Goal: Register for event/course

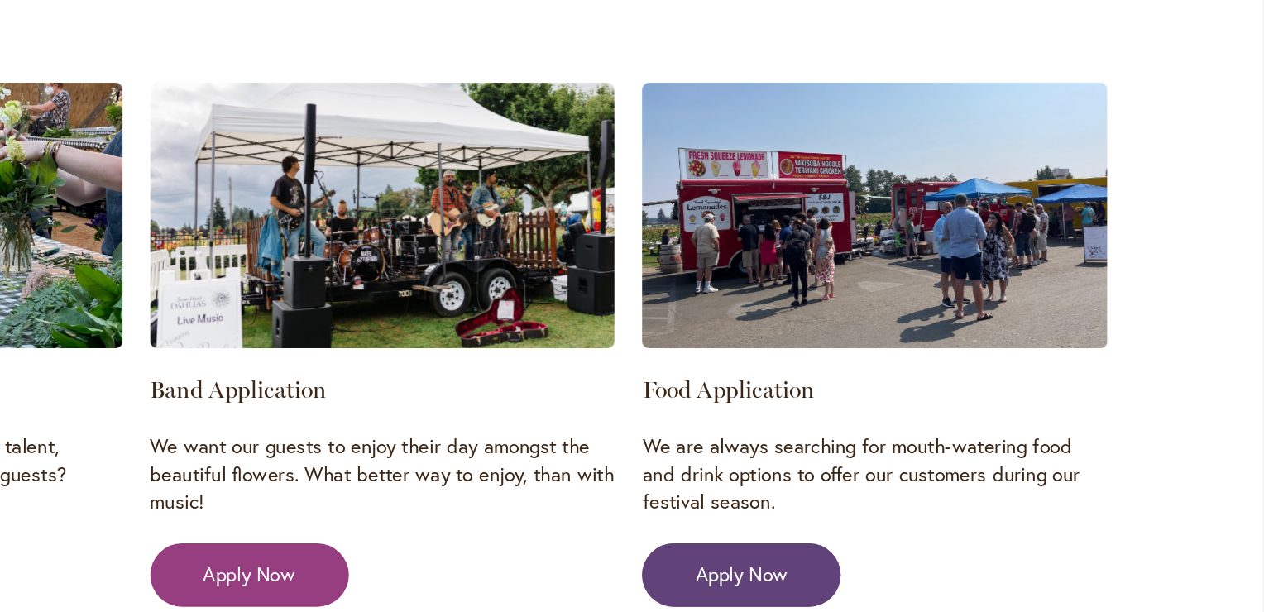
click at [818, 395] on link "Apply Now" at bounding box center [889, 417] width 142 height 45
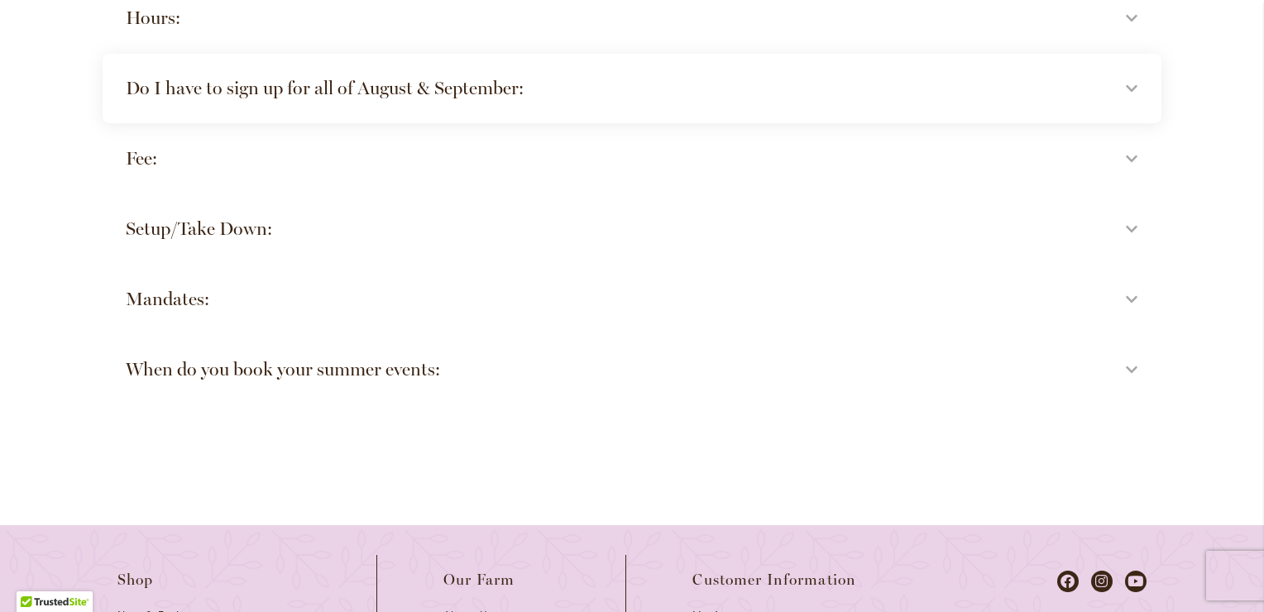
scroll to position [3765, 0]
click at [738, 332] on summary "Mandates:" at bounding box center [632, 297] width 1059 height 70
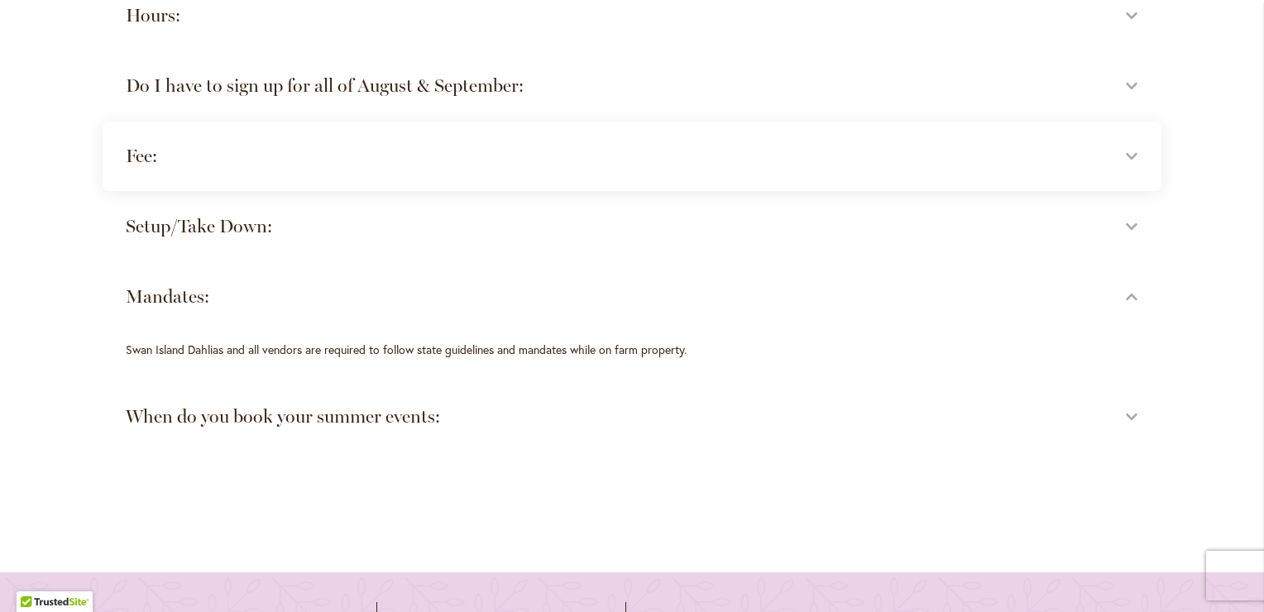
click at [142, 168] on h4 "Fee:" at bounding box center [616, 156] width 980 height 23
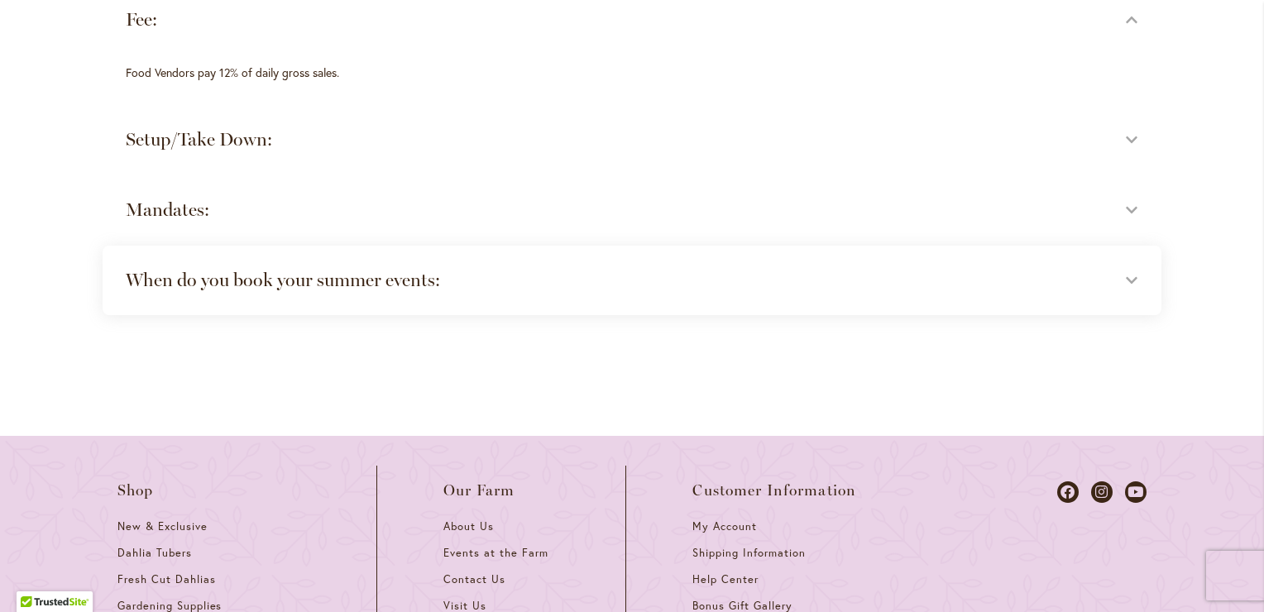
scroll to position [3901, 0]
click at [226, 293] on h4 "When do you book your summer events:" at bounding box center [616, 281] width 980 height 23
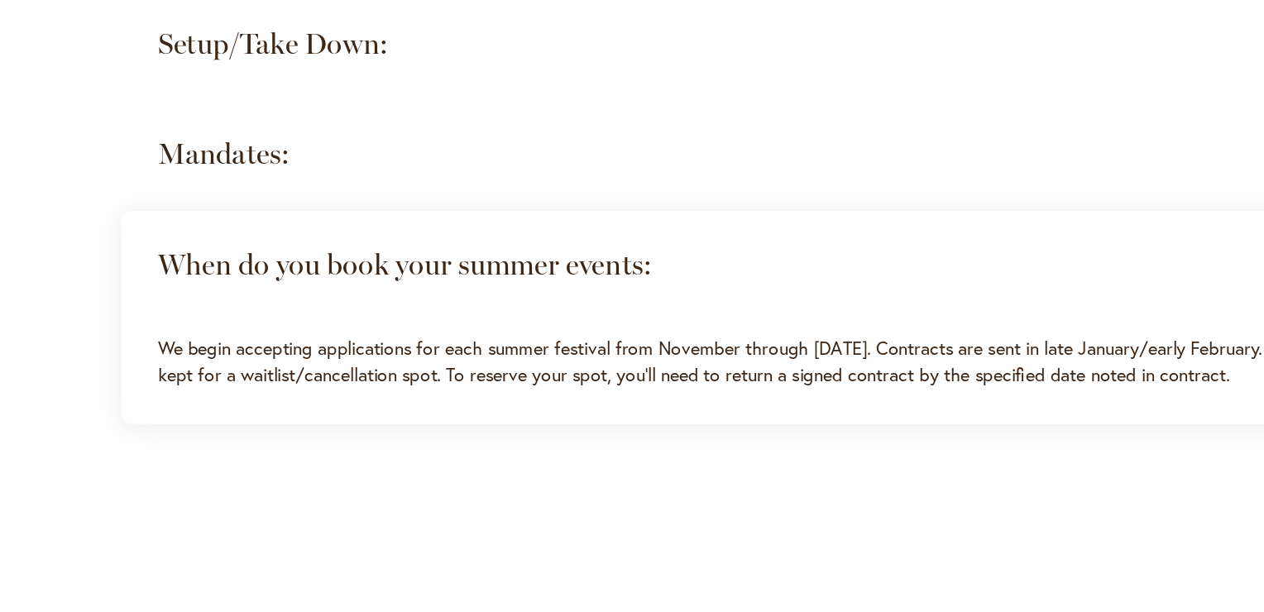
scroll to position [3775, 0]
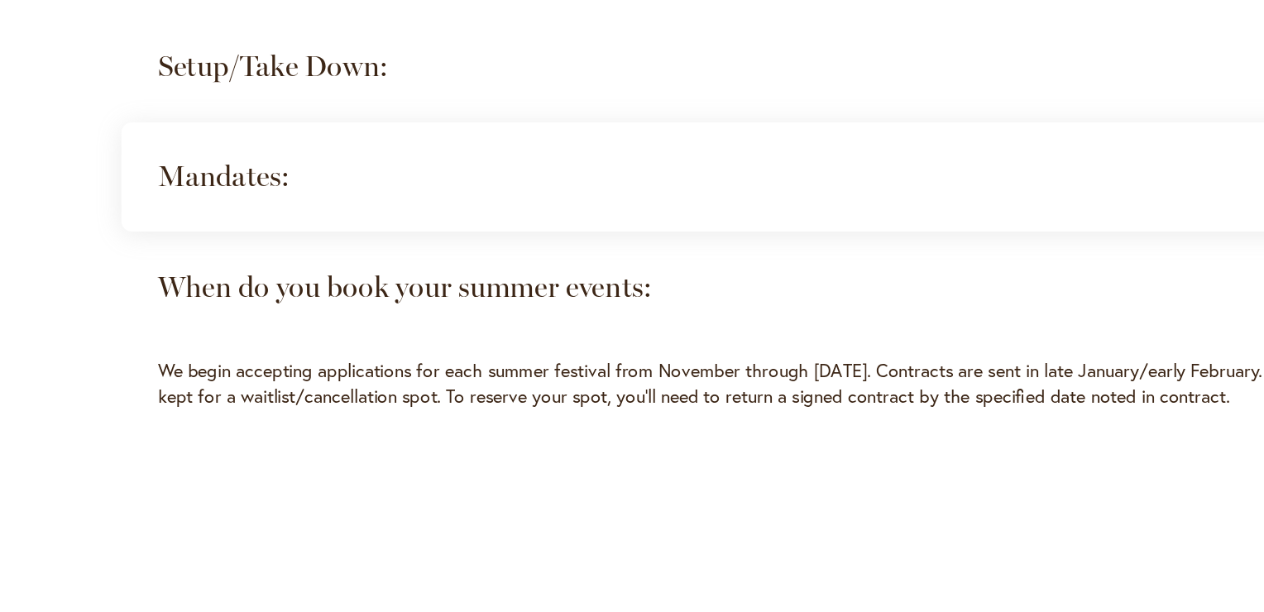
click at [149, 276] on h4 "Mandates:" at bounding box center [616, 287] width 980 height 23
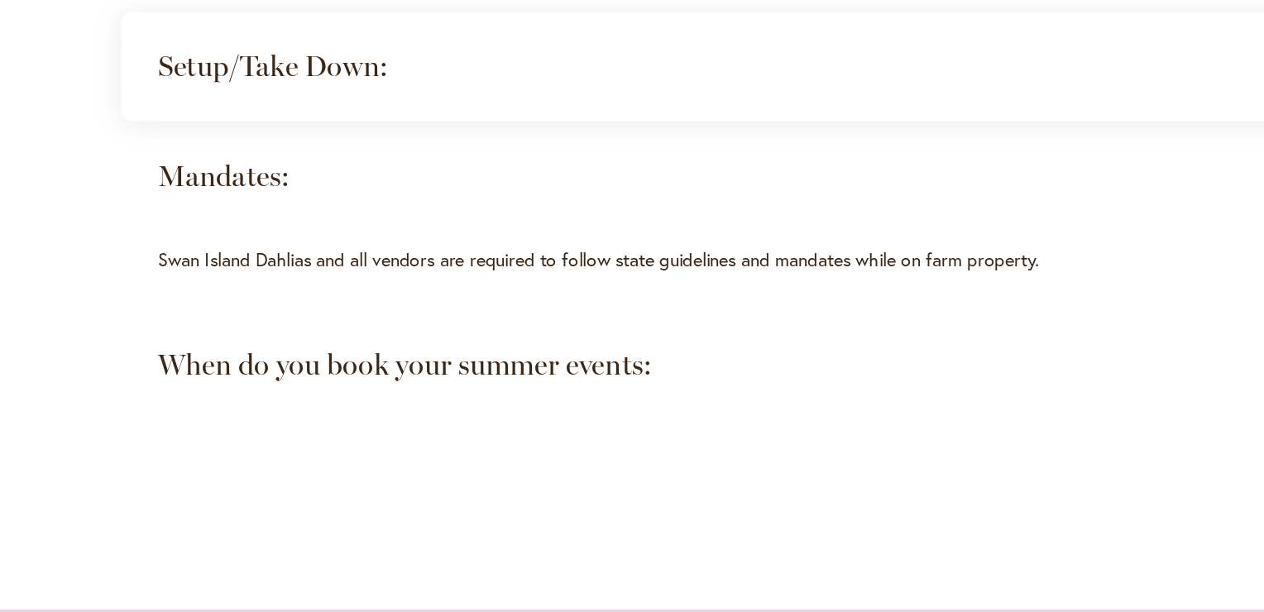
click at [159, 205] on h4 "Setup/Take Down:" at bounding box center [616, 216] width 980 height 23
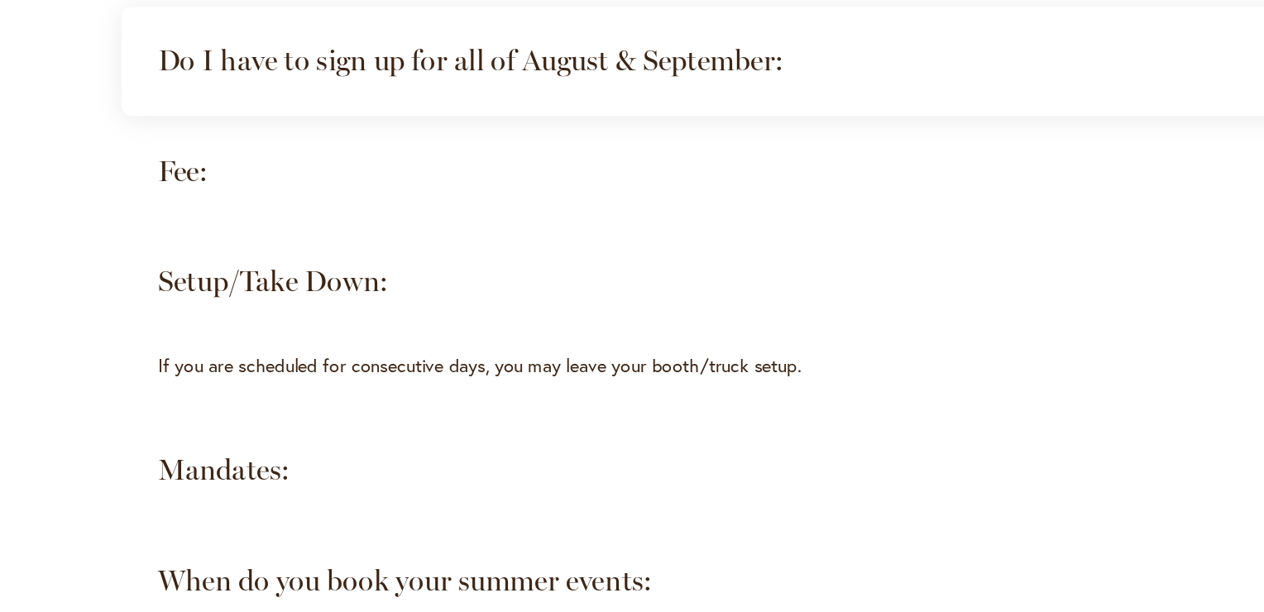
scroll to position [3637, 0]
click at [159, 203] on h4 "Do I have to sign up for all of August & September:" at bounding box center [616, 214] width 980 height 23
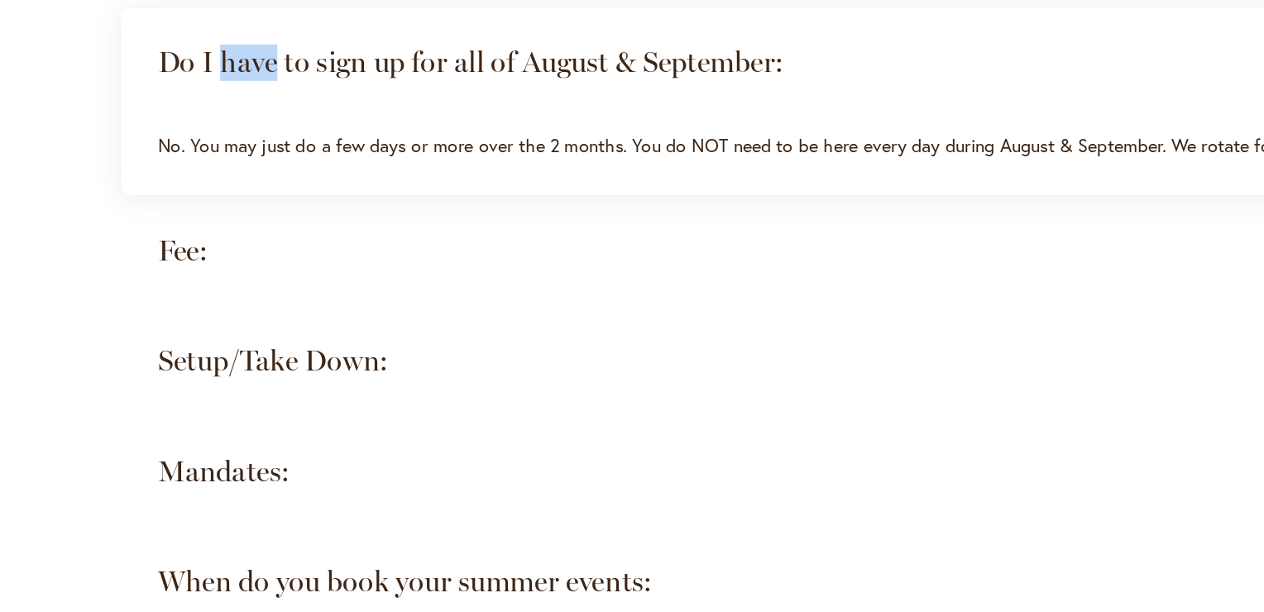
click at [159, 203] on h4 "Do I have to sign up for all of August & September:" at bounding box center [616, 214] width 980 height 23
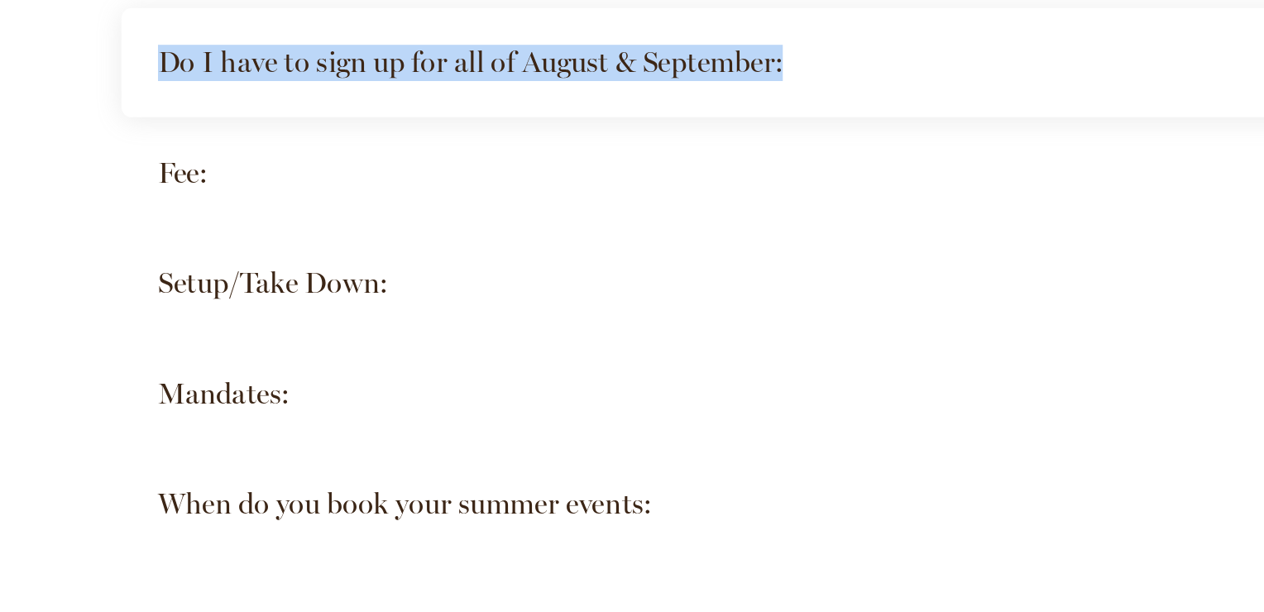
click at [159, 203] on h4 "Do I have to sign up for all of August & September:" at bounding box center [616, 214] width 980 height 23
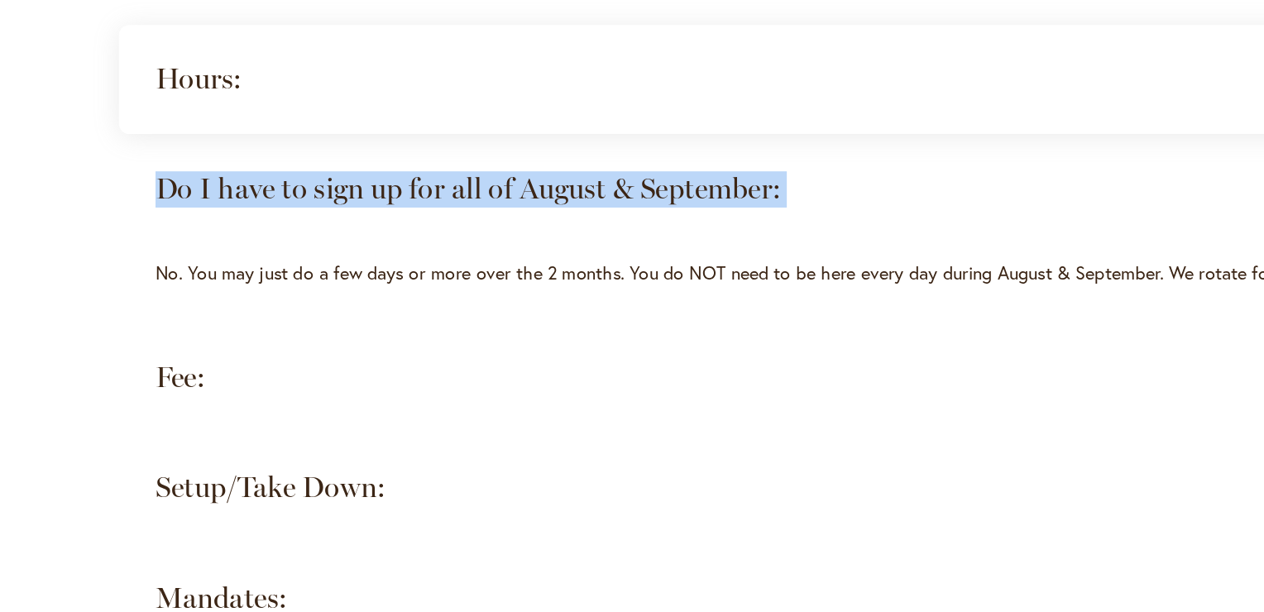
scroll to position [3558, 0]
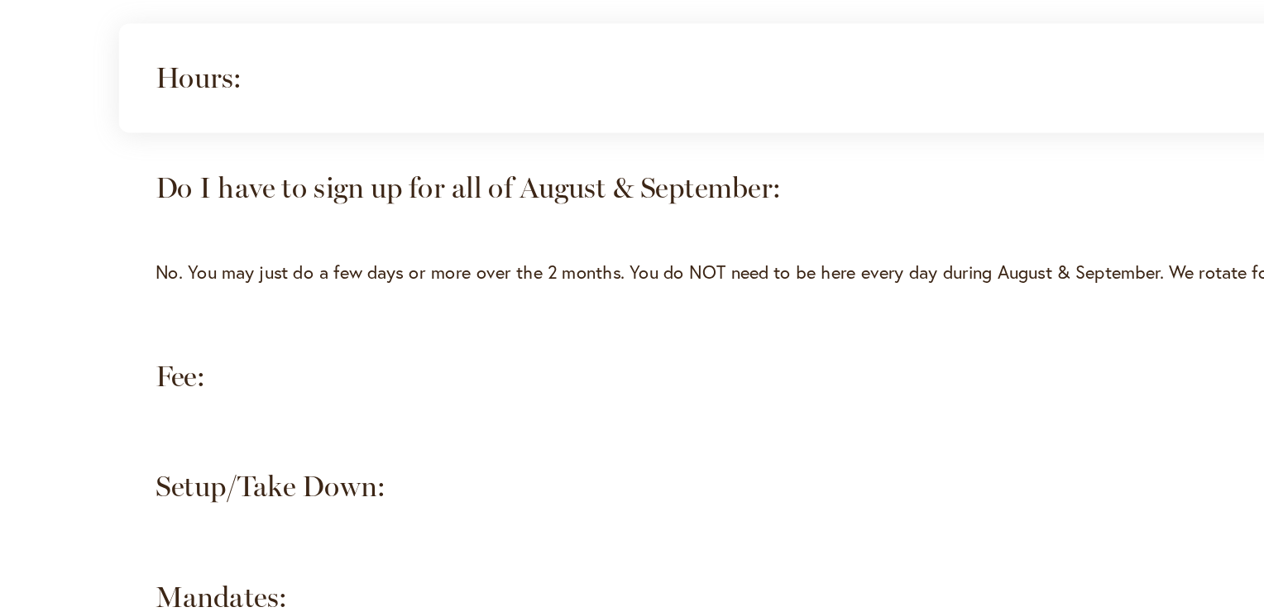
click at [165, 211] on h4 "Hours:" at bounding box center [616, 222] width 980 height 23
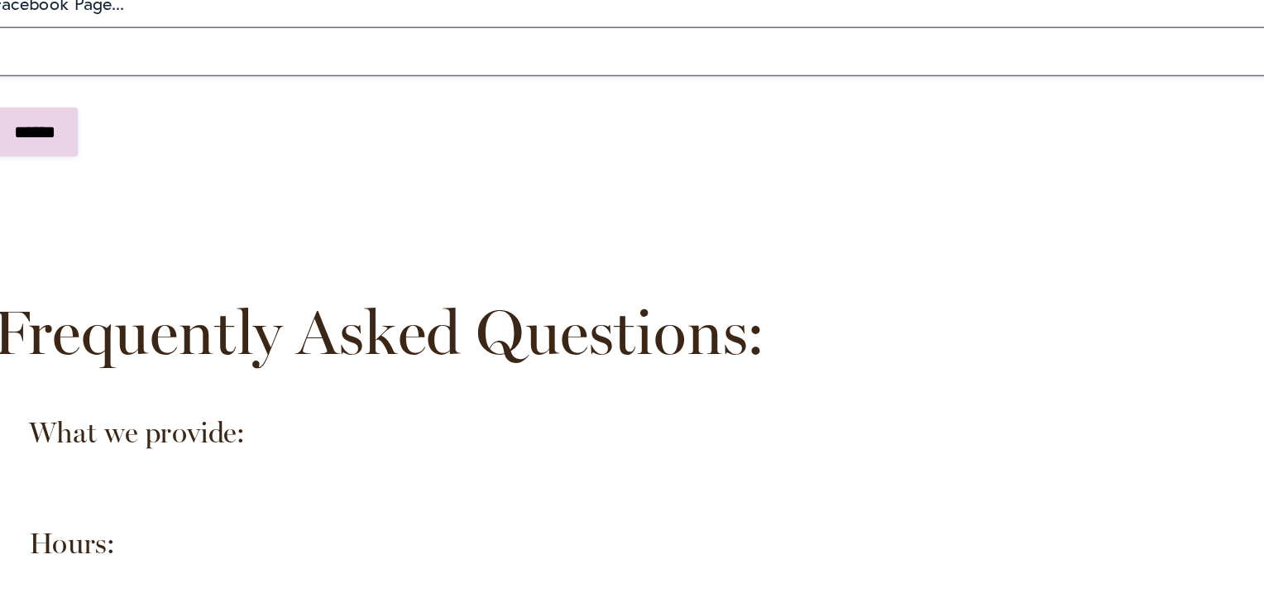
scroll to position [0, 0]
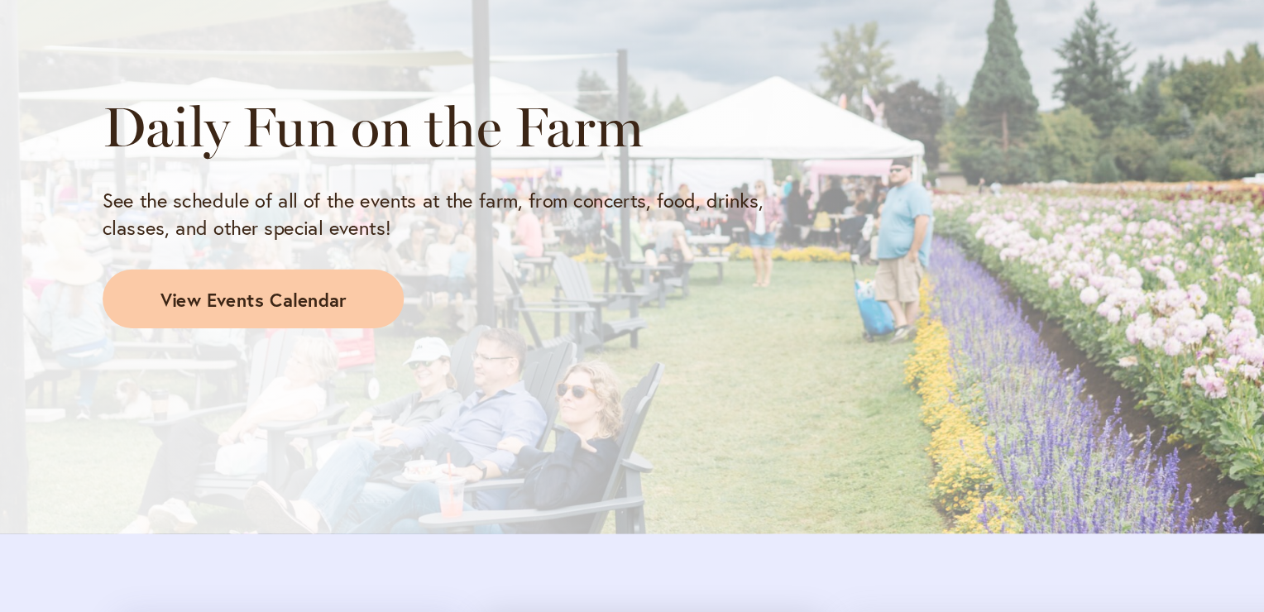
scroll to position [1324, 0]
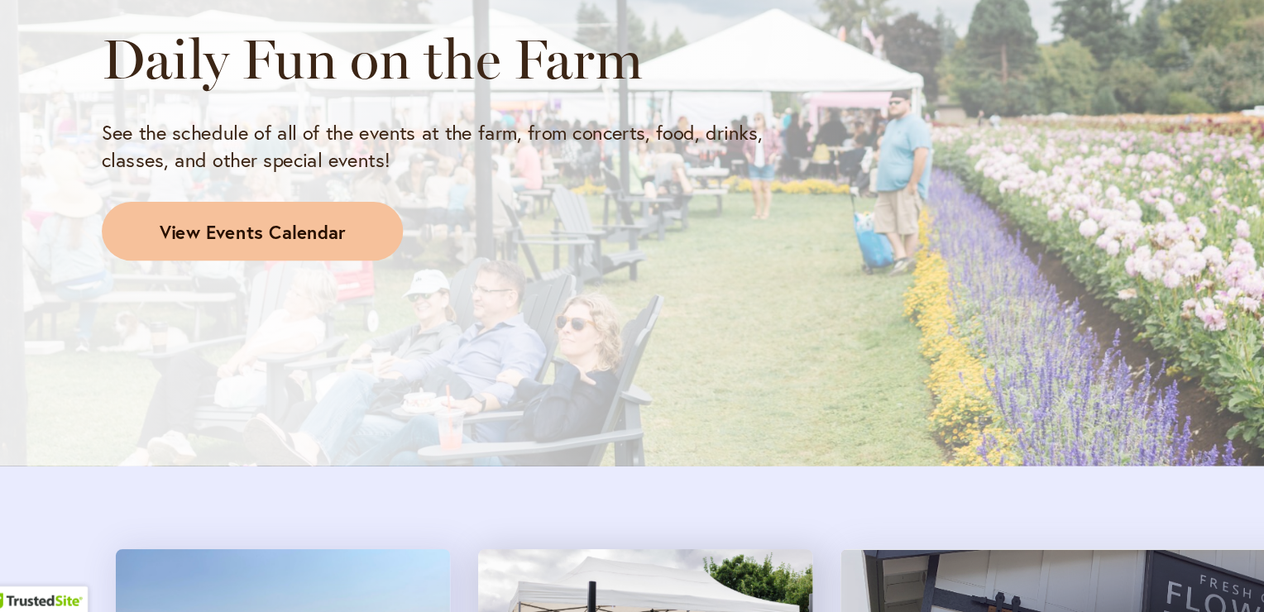
click at [178, 316] on link "View Events Calendar" at bounding box center [211, 337] width 216 height 43
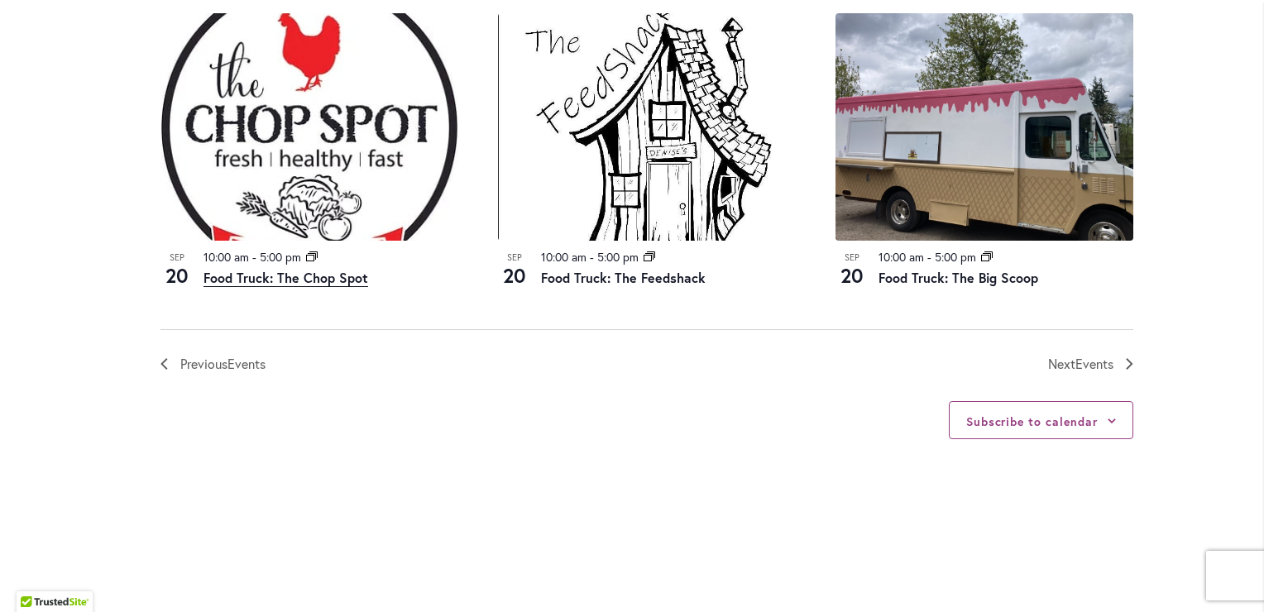
scroll to position [1877, 0]
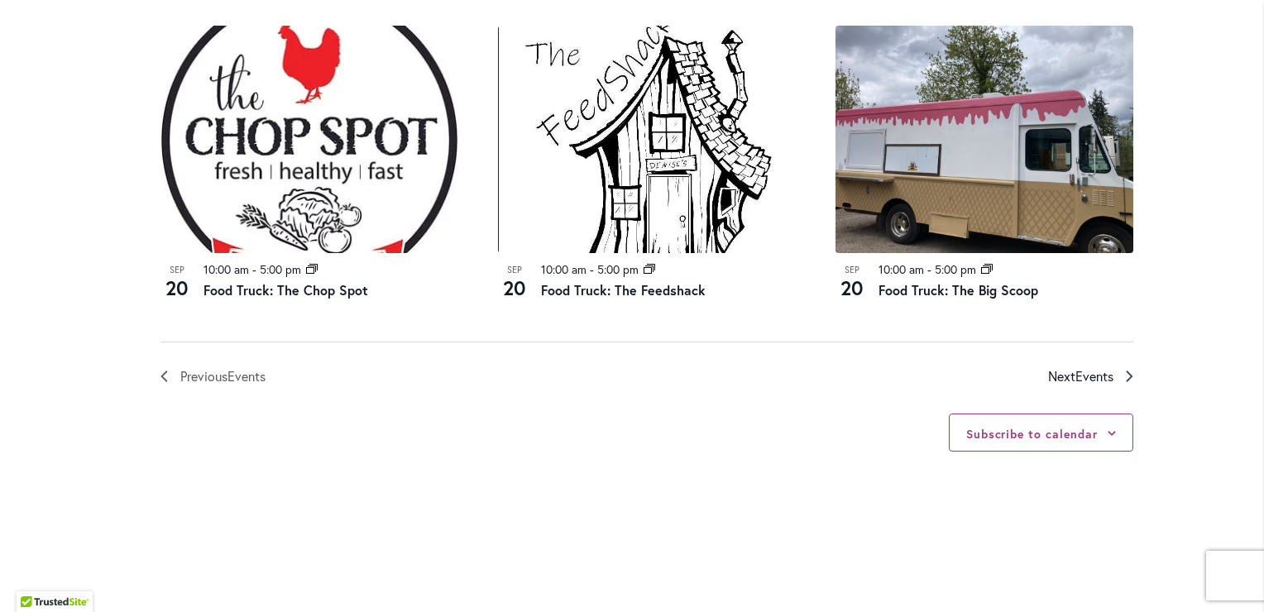
click at [1081, 385] on span "Events" at bounding box center [1095, 375] width 38 height 17
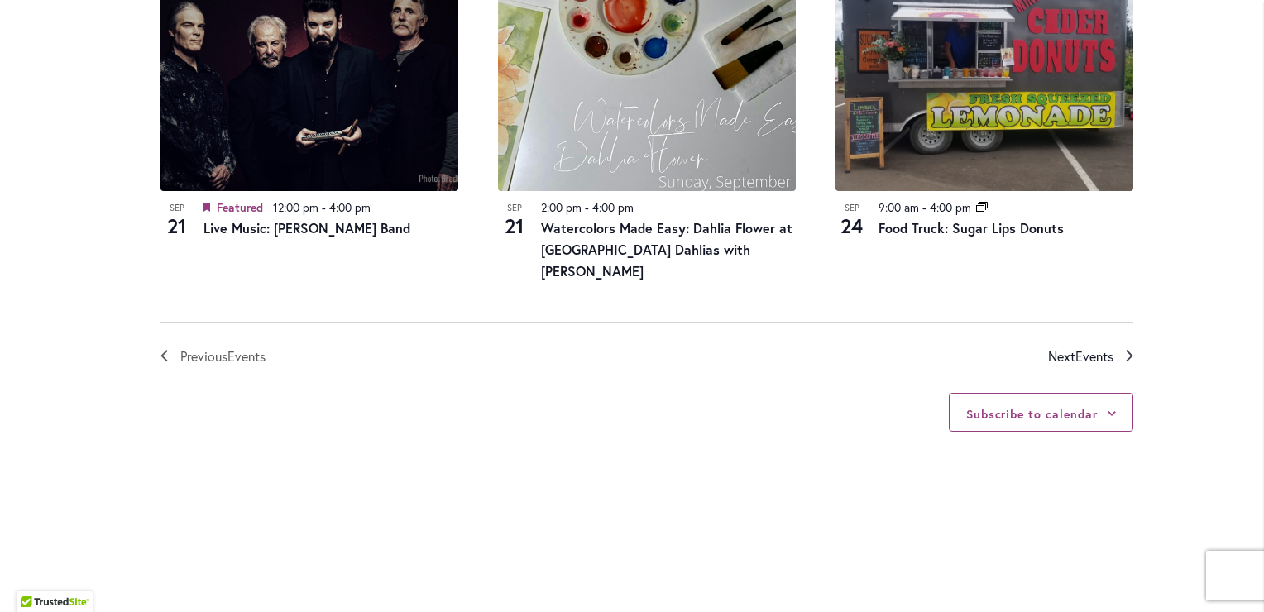
scroll to position [1941, 0]
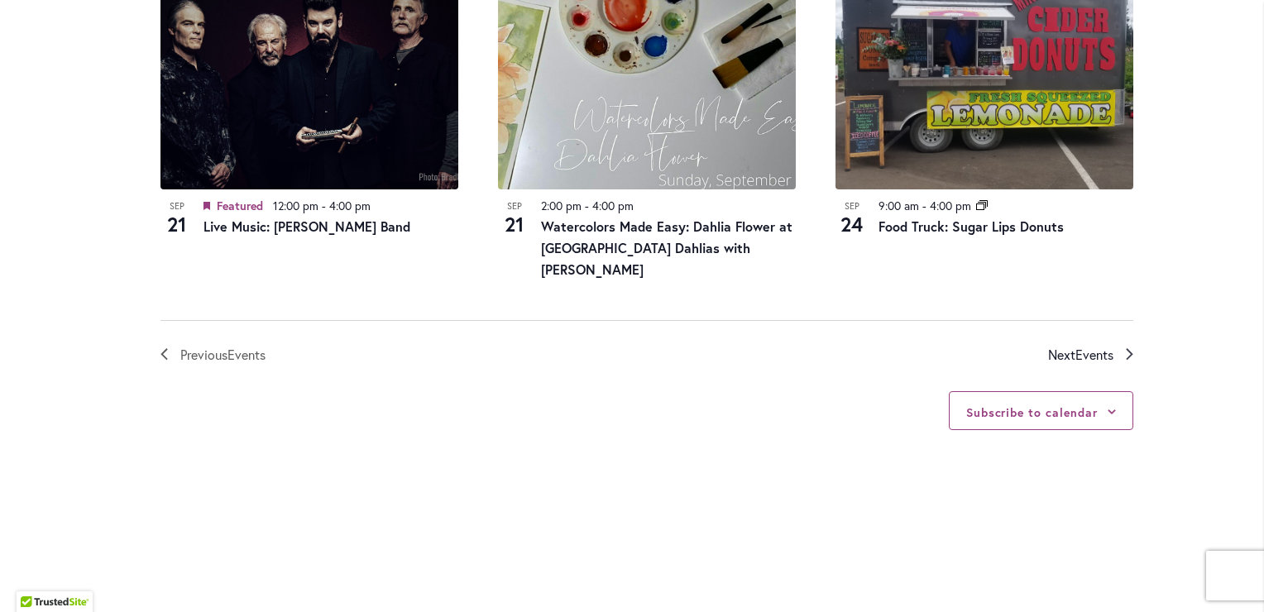
click at [1072, 346] on span "Next Events" at bounding box center [1080, 355] width 65 height 22
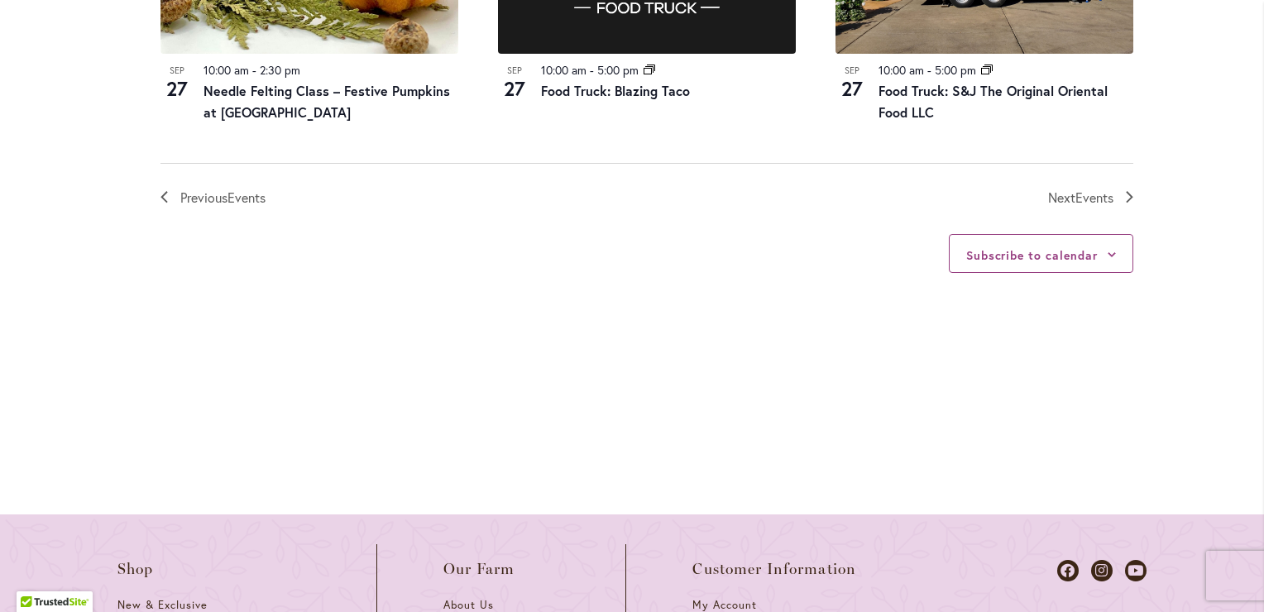
scroll to position [2104, 0]
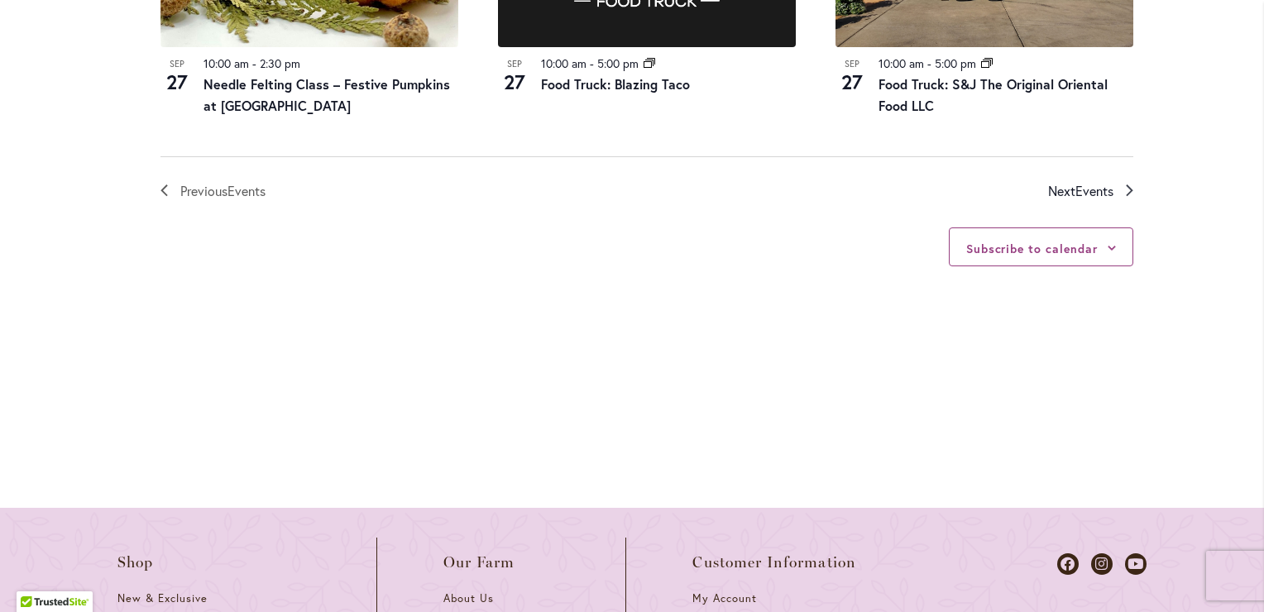
click at [1073, 202] on span "Next Events" at bounding box center [1080, 191] width 65 height 22
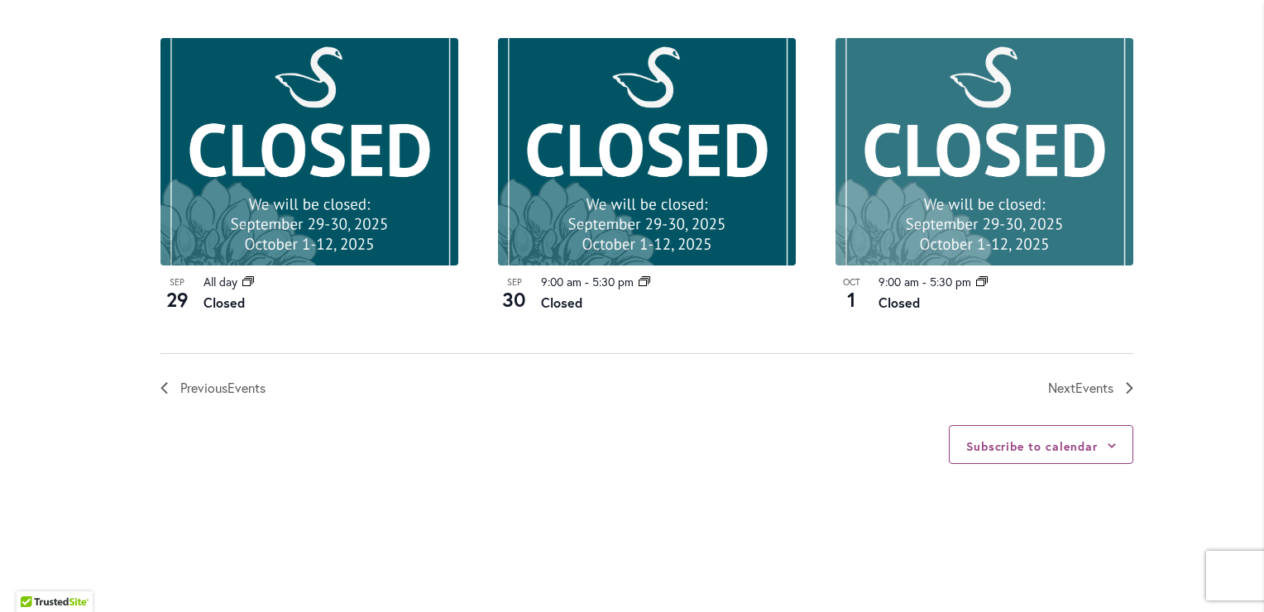
scroll to position [1927, 0]
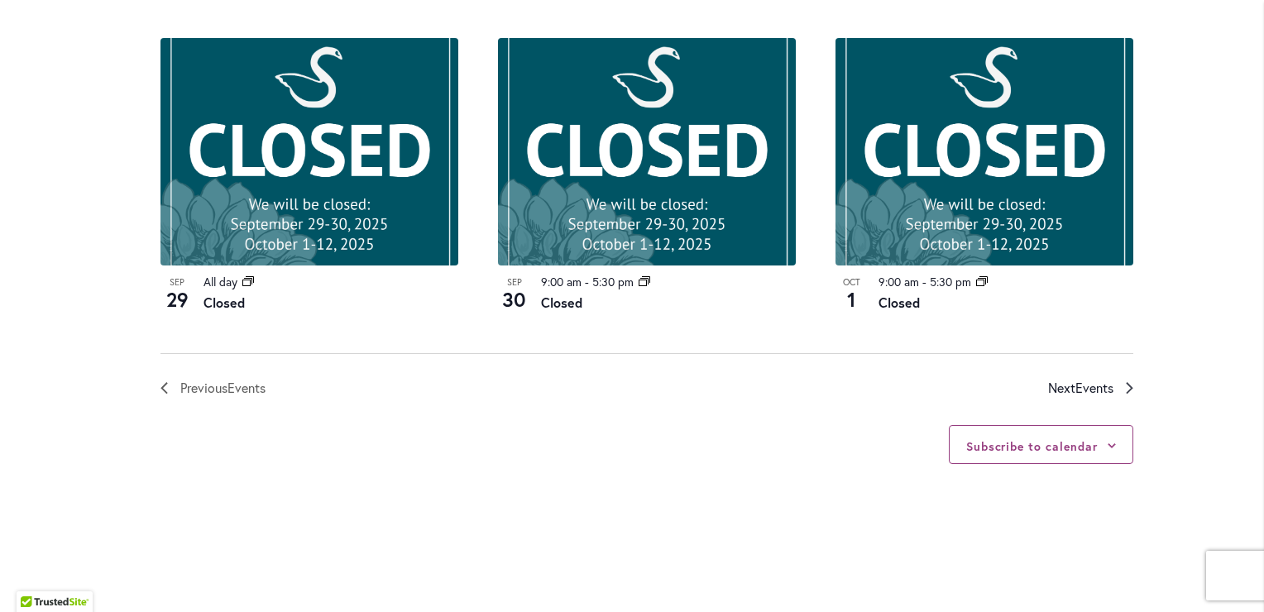
click at [1080, 379] on span "Events" at bounding box center [1095, 387] width 38 height 17
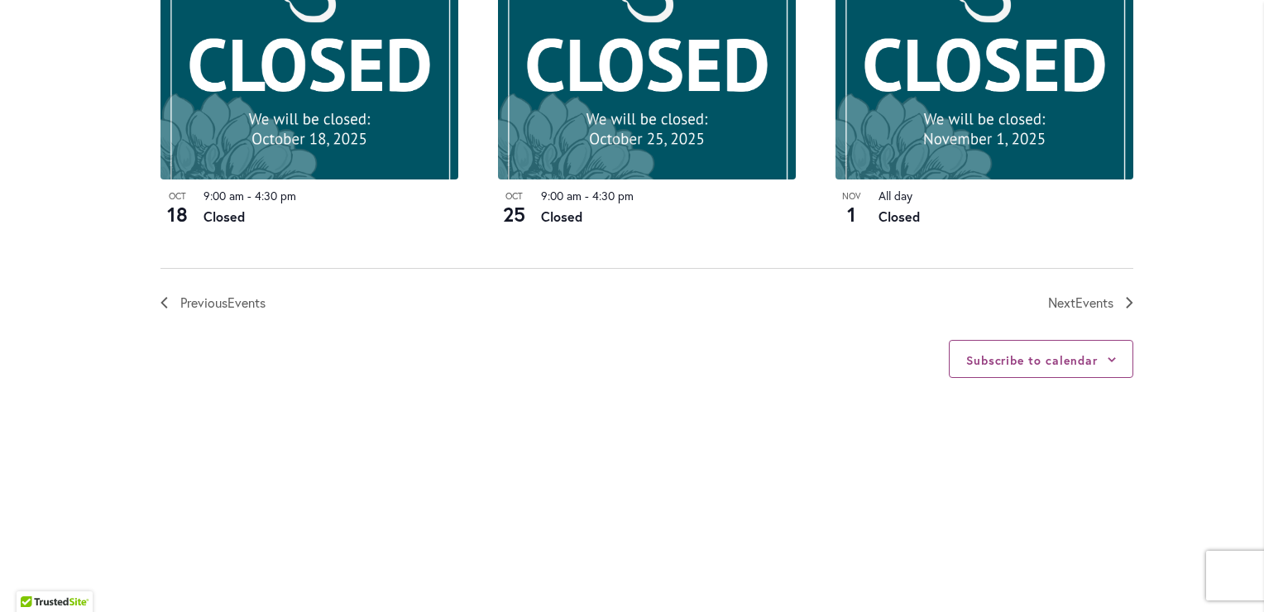
scroll to position [1949, 0]
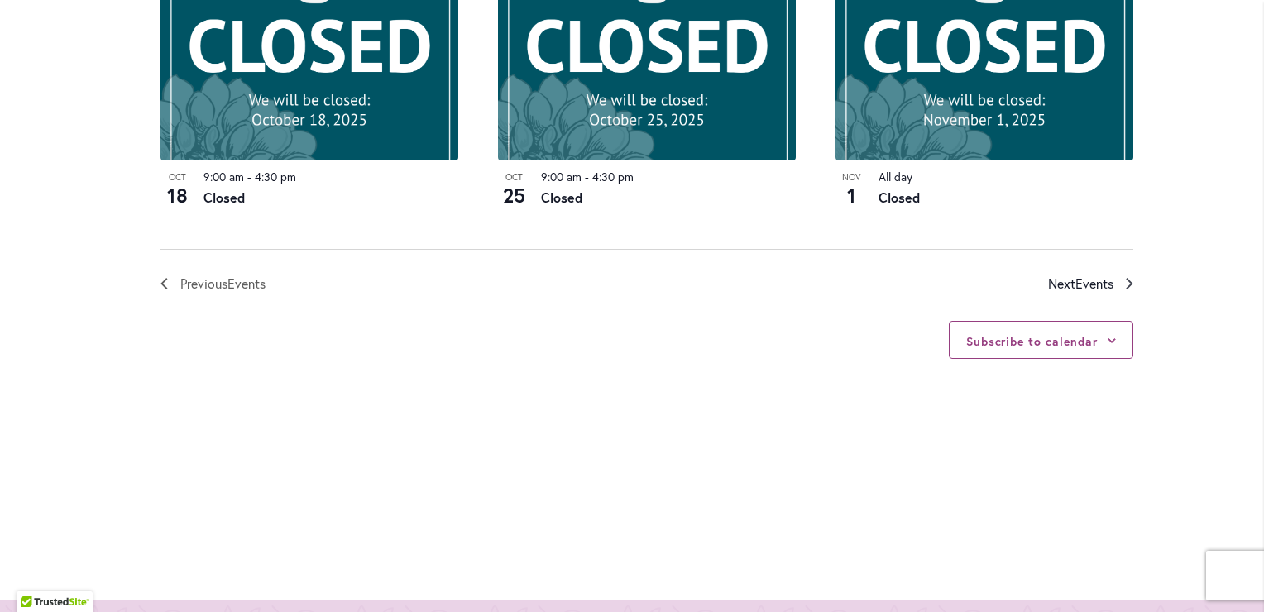
click at [1070, 295] on span "Next Events" at bounding box center [1080, 284] width 65 height 22
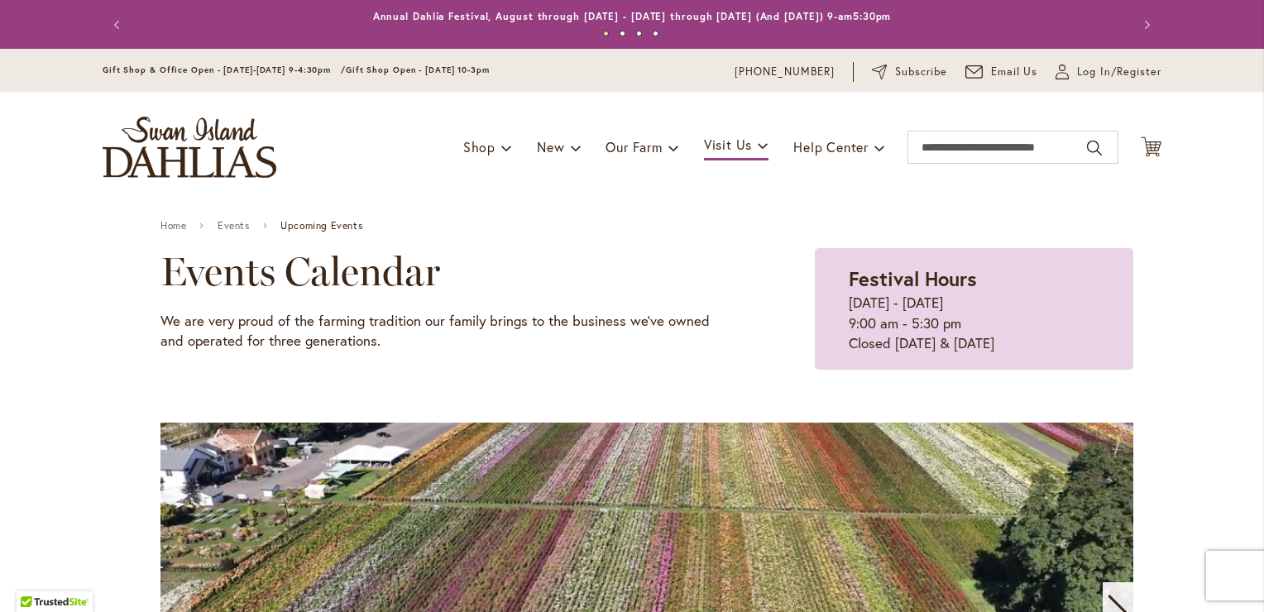
scroll to position [0, 0]
